Goal: Task Accomplishment & Management: Use online tool/utility

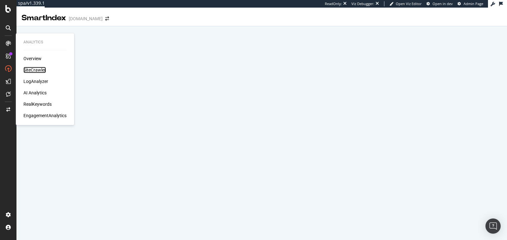
click at [32, 68] on div "SiteCrawler" at bounding box center [34, 70] width 22 height 6
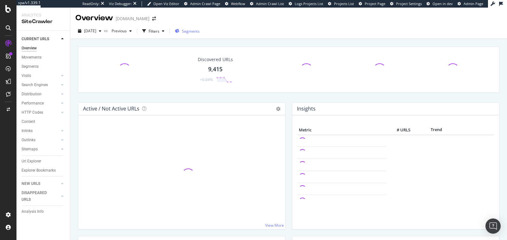
click at [200, 32] on span "Segments" at bounding box center [191, 31] width 18 height 5
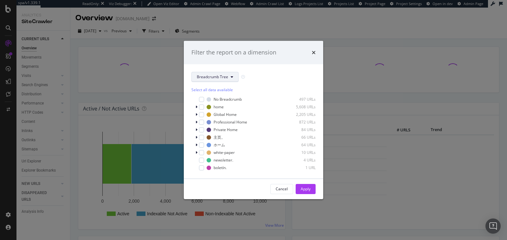
click at [224, 108] on div "home 5,608 URLs" at bounding box center [261, 106] width 109 height 5
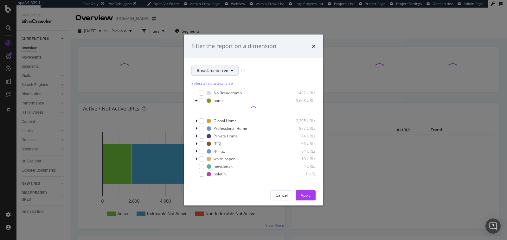
click at [220, 68] on span "Breadcrumb Tree" at bounding box center [212, 70] width 31 height 5
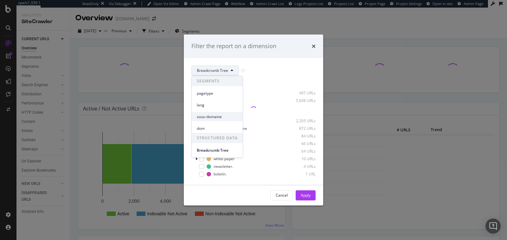
click at [220, 116] on span "sous-domaine" at bounding box center [217, 117] width 41 height 6
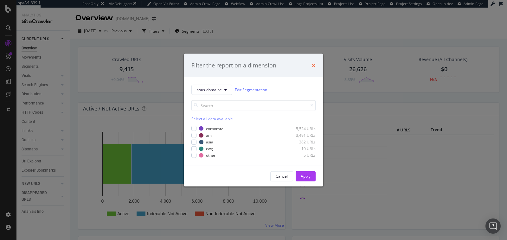
click at [314, 64] on icon "times" at bounding box center [314, 65] width 4 height 5
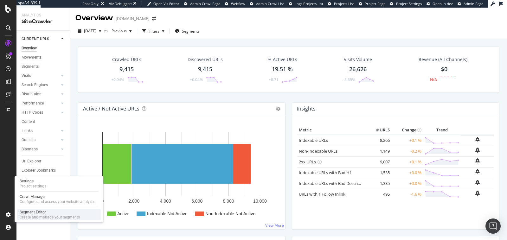
click at [29, 215] on div "Create and manage your segments" at bounding box center [50, 217] width 60 height 5
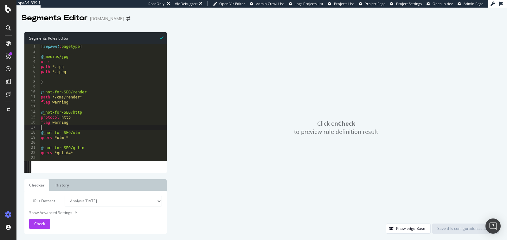
click at [158, 129] on div "[ segment : pagetype ] @ _medias/jpg or ( path *.jpg path *.jpeg ) @ _not-for-S…" at bounding box center [141, 107] width 203 height 127
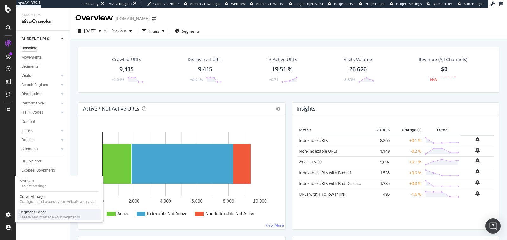
click at [29, 217] on div "Create and manage your segments" at bounding box center [50, 217] width 60 height 5
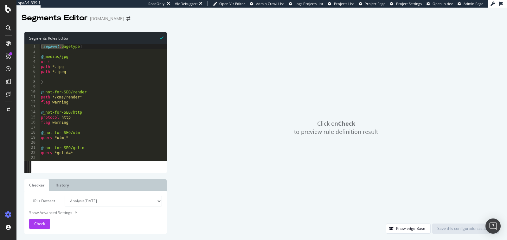
drag, startPoint x: 41, startPoint y: 47, endPoint x: 63, endPoint y: 46, distance: 21.2
click at [63, 46] on div "[ segment : pagetype ] @ _medias/jpg or ( path *.jpg path *.jpeg ) @ _not-for-S…" at bounding box center [141, 107] width 203 height 127
click at [76, 63] on div "[ segment : pagetype ] @ _medias/jpg or ( path *.jpg path *.jpeg ) @ _not-for-S…" at bounding box center [141, 107] width 203 height 127
type textarea "or ("
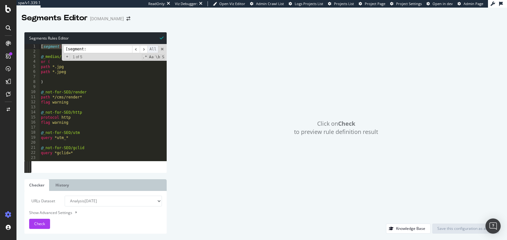
type input "[segment:"
click at [147, 50] on span "All" at bounding box center [152, 49] width 11 height 8
click at [105, 53] on input "[segment:" at bounding box center [97, 49] width 69 height 8
click at [145, 50] on span "​" at bounding box center [144, 49] width 8 height 8
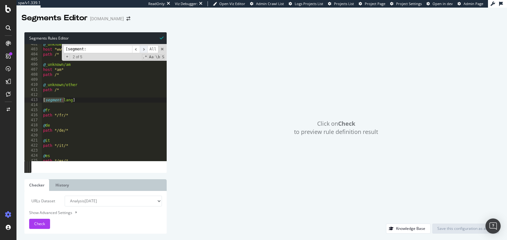
click at [145, 50] on span "​" at bounding box center [144, 49] width 8 height 8
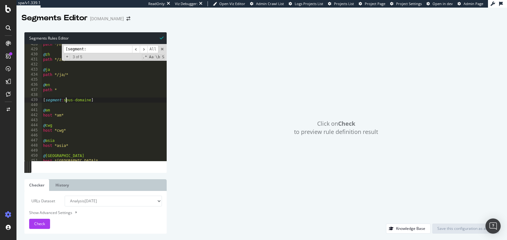
click at [67, 102] on div "path */nl/* @ zh path */zh/* @ ja path */ja/* @ en path * [ segment : sous-doma…" at bounding box center [143, 105] width 203 height 127
drag, startPoint x: 64, startPoint y: 101, endPoint x: 90, endPoint y: 100, distance: 26.3
click at [90, 100] on div "path */nl/* @ zh path */zh/* @ ja path */ja/* @ en path * [ segment : sous-doma…" at bounding box center [143, 105] width 203 height 127
click at [163, 50] on span at bounding box center [162, 49] width 4 height 4
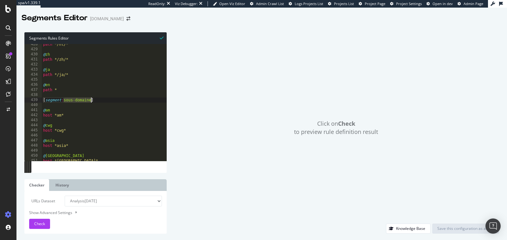
click at [140, 124] on div "path */nl/* @ zh path */zh/* @ ja path */ja/* @ en path * [ segment : sous-doma…" at bounding box center [143, 105] width 203 height 127
type textarea "@cwg"
click at [192, 120] on div "Click on Check to preview rule definition result" at bounding box center [336, 127] width 326 height 191
